Goal: Task Accomplishment & Management: Use online tool/utility

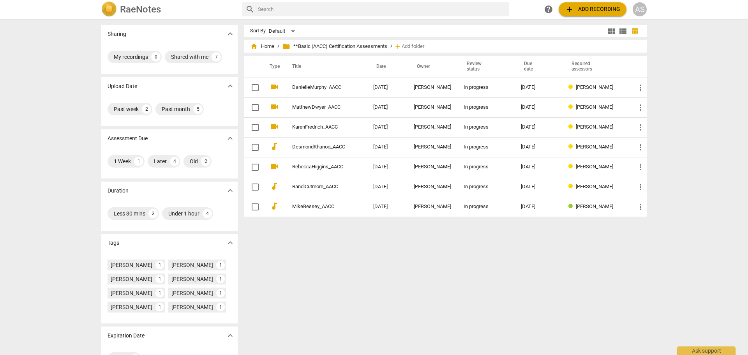
click at [157, 14] on h2 "RaeNotes" at bounding box center [140, 9] width 41 height 11
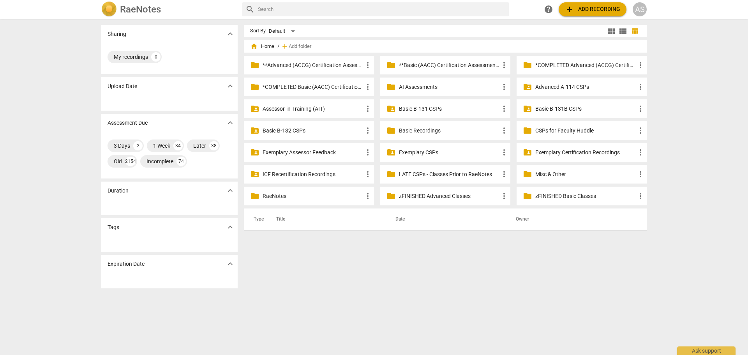
click at [315, 115] on div "folder_shared Assessor-in-Training (AIT) more_vert" at bounding box center [309, 108] width 130 height 19
click at [313, 105] on p "Assessor-in-Training (AIT)" at bounding box center [313, 109] width 100 height 8
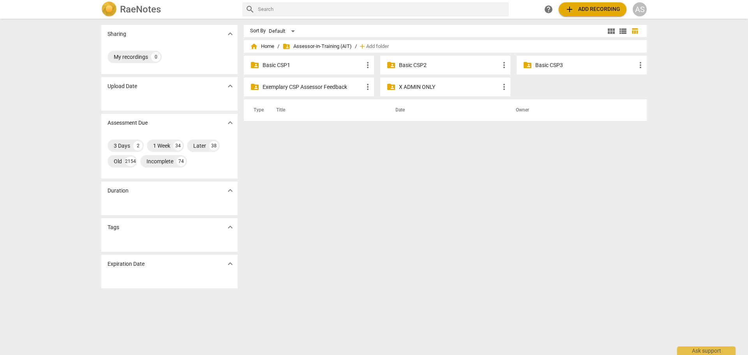
click at [420, 67] on p "Basic CSP2" at bounding box center [449, 65] width 100 height 8
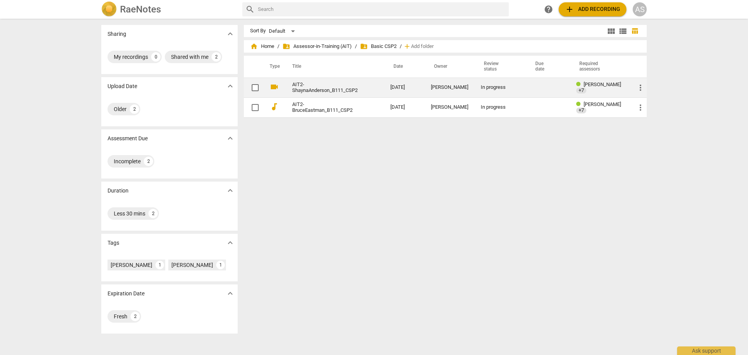
click at [422, 86] on td "[DATE]" at bounding box center [404, 88] width 41 height 20
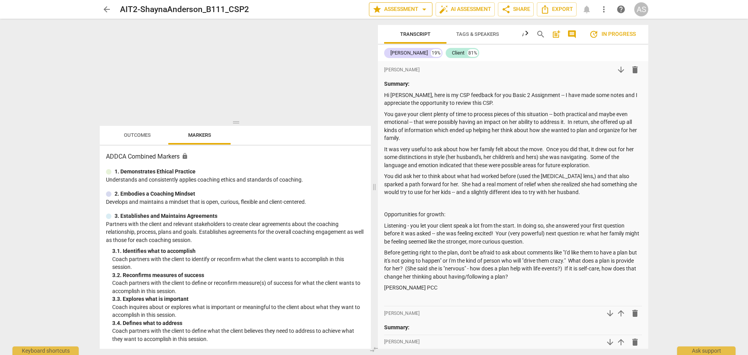
click at [405, 11] on span "star Assessment arrow_drop_down" at bounding box center [400, 9] width 56 height 9
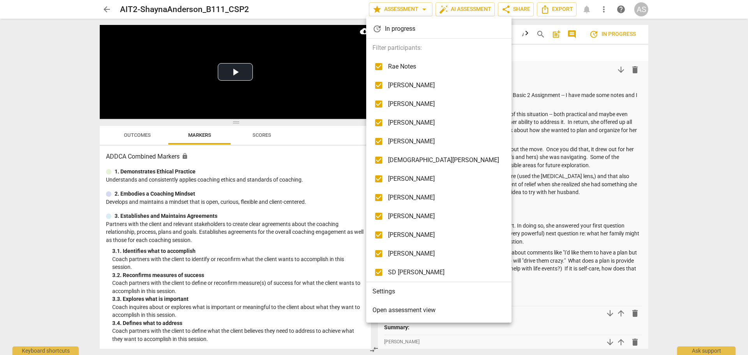
click at [399, 291] on li "Settings" at bounding box center [438, 291] width 145 height 19
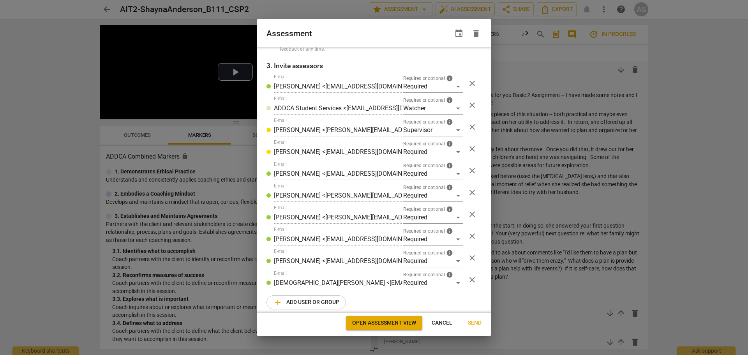
scroll to position [125, 0]
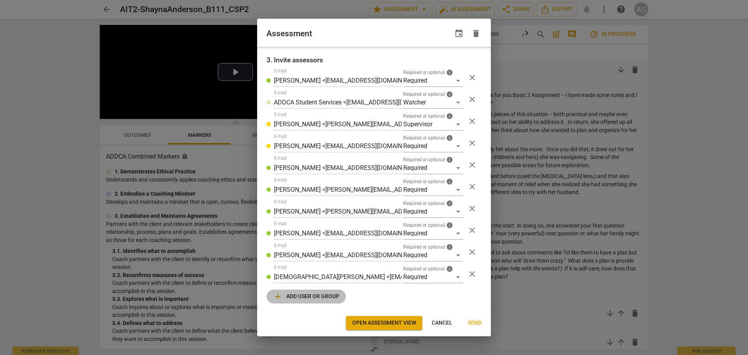
click at [303, 293] on span "add Add user or group" at bounding box center [306, 296] width 66 height 9
click at [369, 296] on input "text" at bounding box center [338, 299] width 128 height 12
radio input "false"
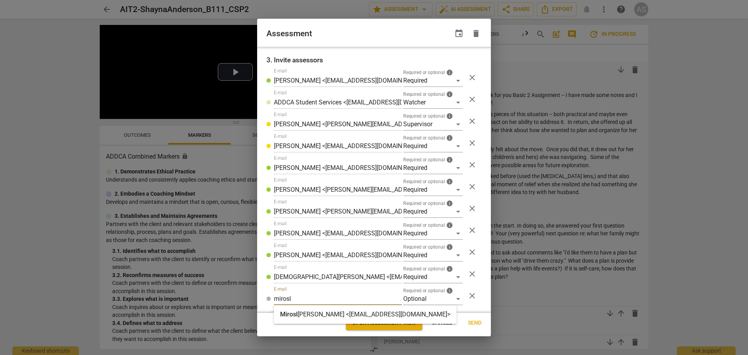
type input "mirosl"
click at [358, 314] on strong "[PERSON_NAME] <[EMAIL_ADDRESS][DOMAIN_NAME]>" at bounding box center [374, 313] width 153 height 7
radio input "false"
type input "[PERSON_NAME] <[EMAIL_ADDRESS][DOMAIN_NAME]>"
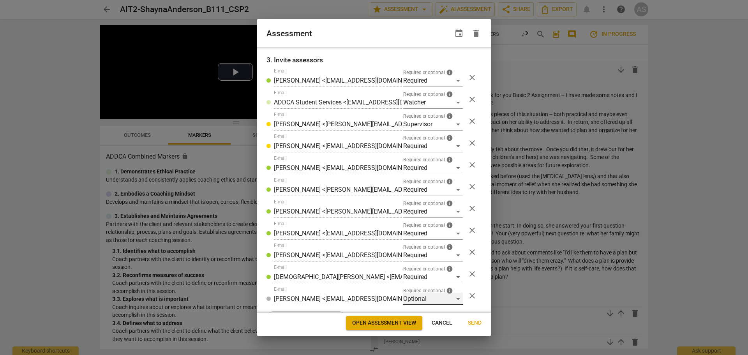
click at [435, 298] on div "Optional" at bounding box center [433, 299] width 60 height 12
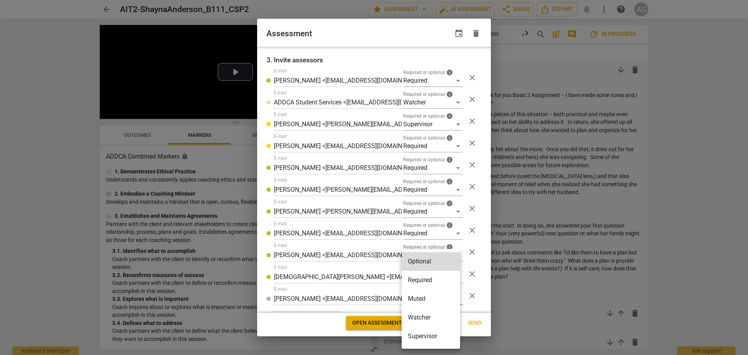
click at [425, 279] on li "Required" at bounding box center [431, 280] width 58 height 19
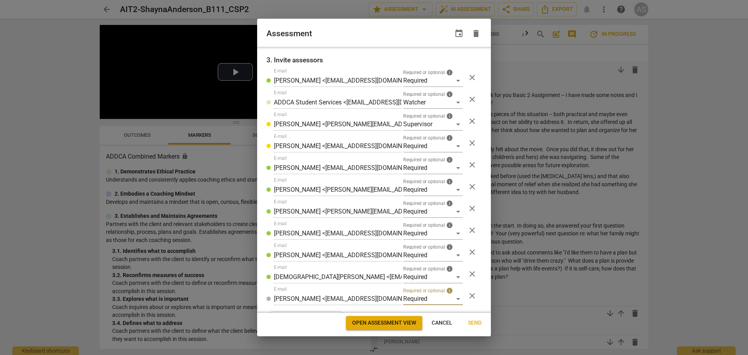
click at [471, 323] on span "Send" at bounding box center [475, 323] width 14 height 8
radio input "false"
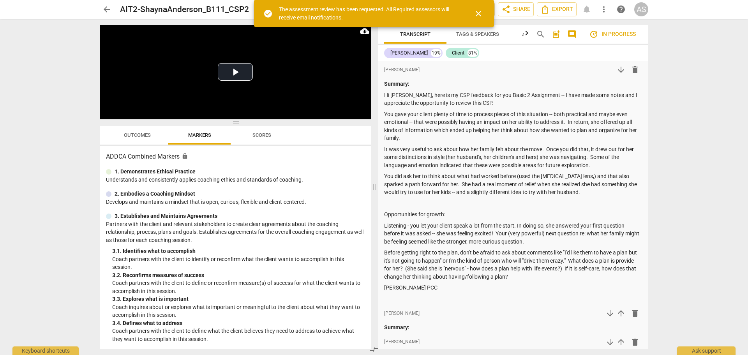
click at [109, 5] on span "arrow_back" at bounding box center [106, 9] width 9 height 9
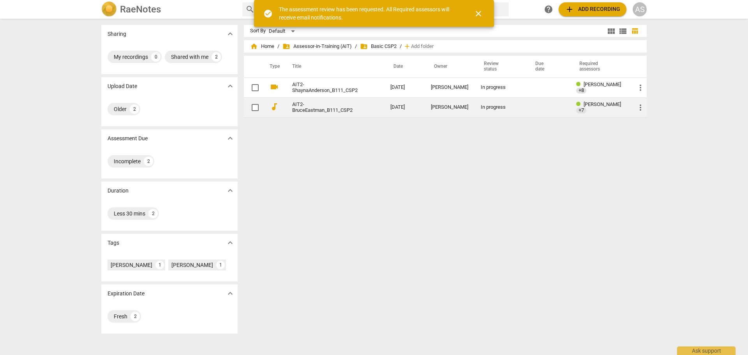
click at [416, 104] on td "[DATE]" at bounding box center [404, 107] width 41 height 20
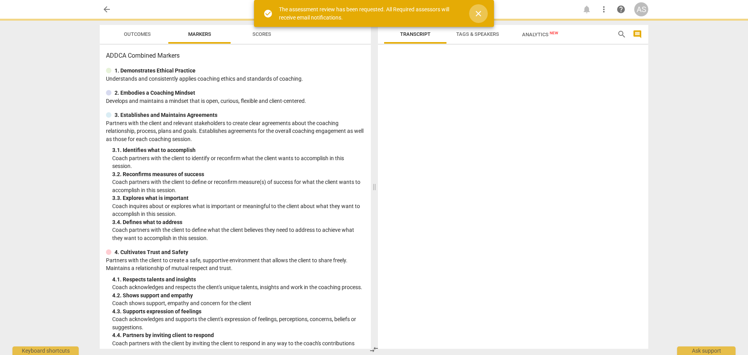
click at [476, 15] on span "close" at bounding box center [478, 13] width 9 height 9
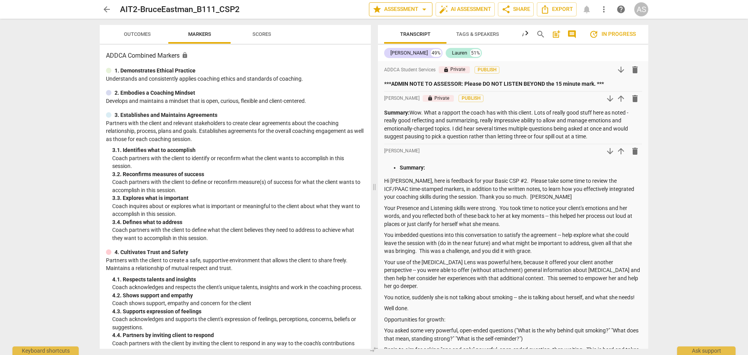
click at [416, 9] on span "star Assessment arrow_drop_down" at bounding box center [400, 9] width 56 height 9
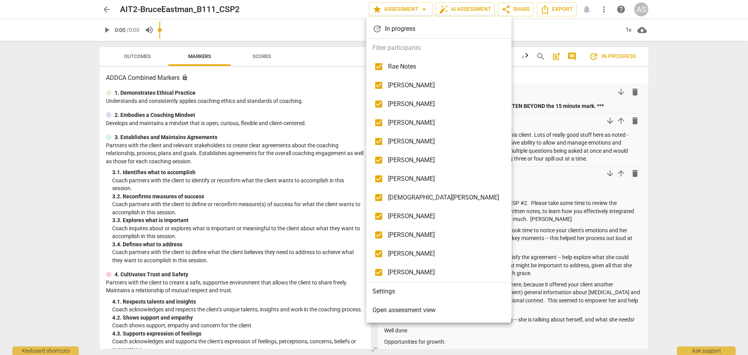
click at [386, 291] on li "Settings" at bounding box center [438, 291] width 145 height 19
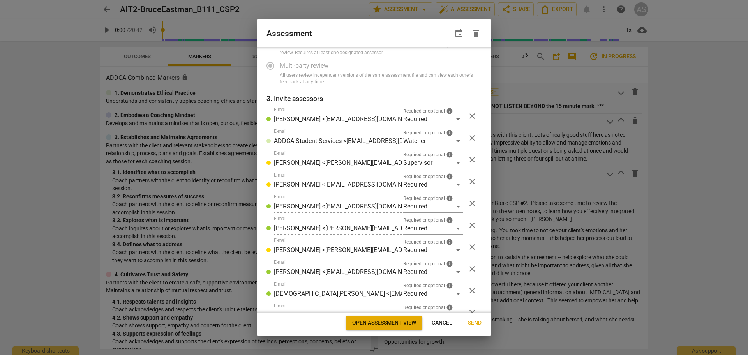
scroll to position [125, 0]
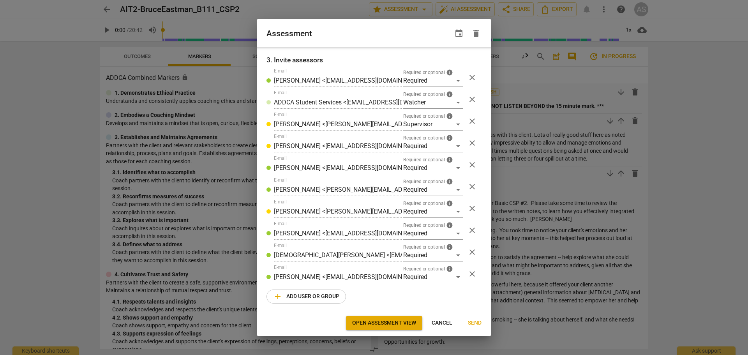
click at [321, 291] on button "add Add user or group" at bounding box center [305, 296] width 79 height 14
click at [426, 292] on span "Required or optional" at bounding box center [424, 290] width 42 height 5
click at [426, 299] on div "Optional" at bounding box center [433, 299] width 60 height 12
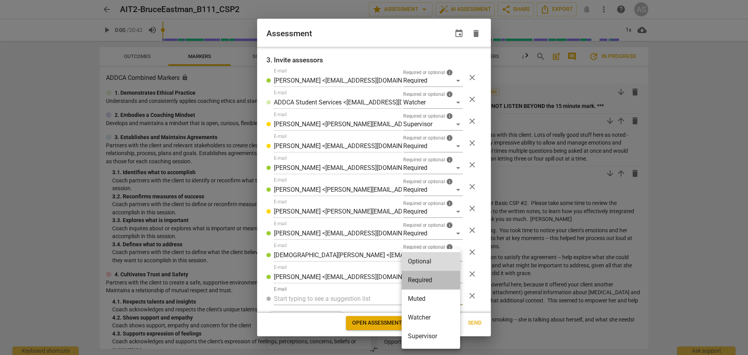
click at [422, 279] on li "Required" at bounding box center [431, 280] width 58 height 19
radio input "false"
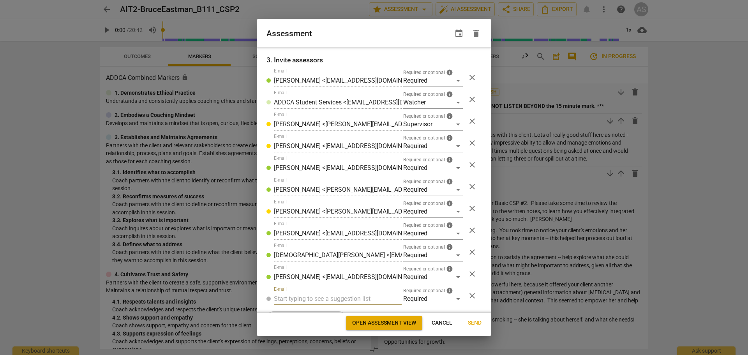
click at [318, 299] on input "text" at bounding box center [338, 299] width 128 height 12
type input "mirosl"
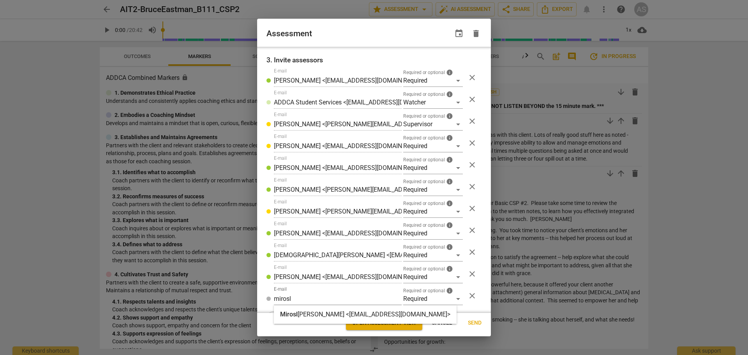
click at [319, 314] on strong "[PERSON_NAME] <[EMAIL_ADDRESS][DOMAIN_NAME]>" at bounding box center [374, 313] width 153 height 7
radio input "false"
type input "[PERSON_NAME] <[EMAIL_ADDRESS][DOMAIN_NAME]>"
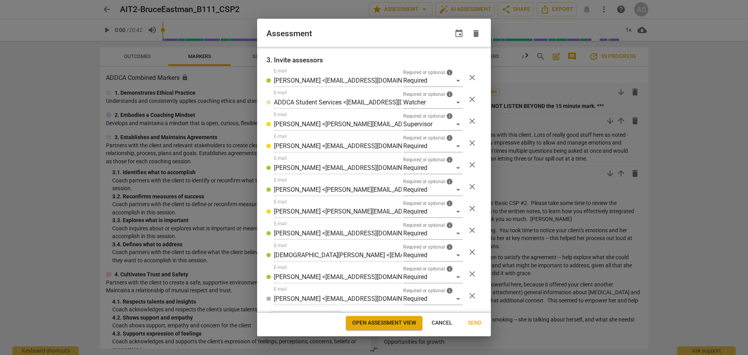
click at [480, 321] on span "Send" at bounding box center [475, 323] width 14 height 8
radio input "false"
